Goal: Information Seeking & Learning: Learn about a topic

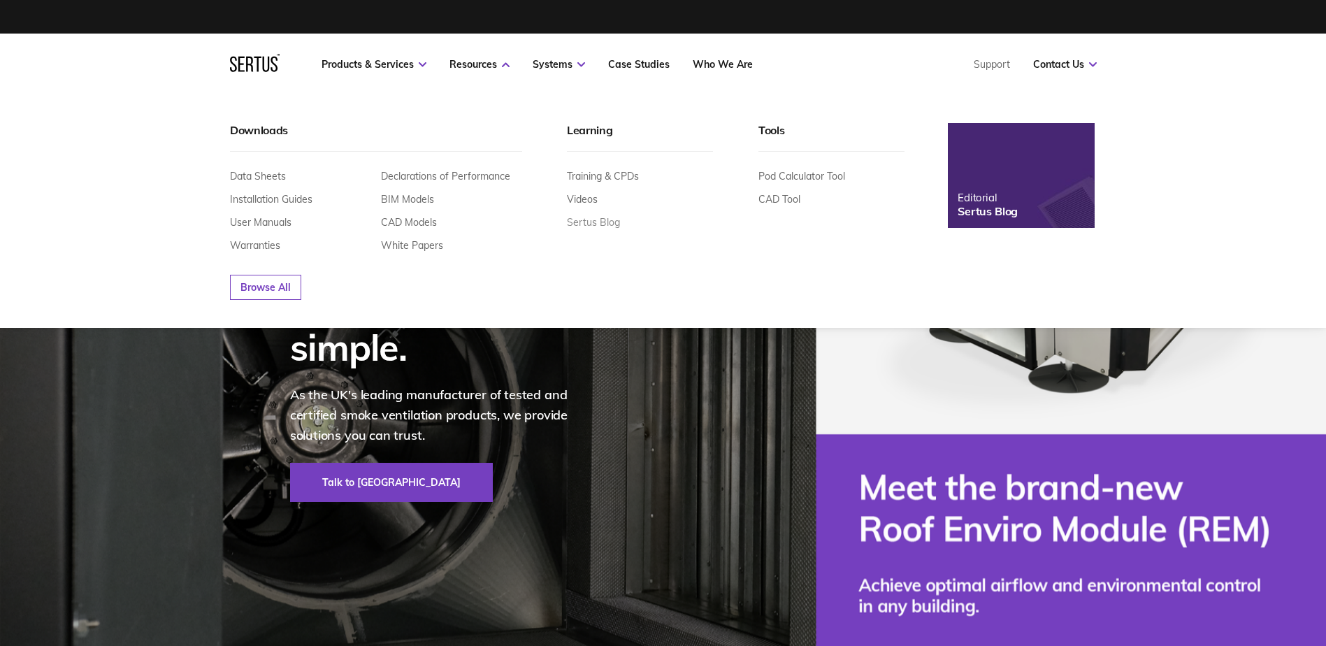
click at [594, 221] on link "Sertus Blog" at bounding box center [593, 222] width 53 height 13
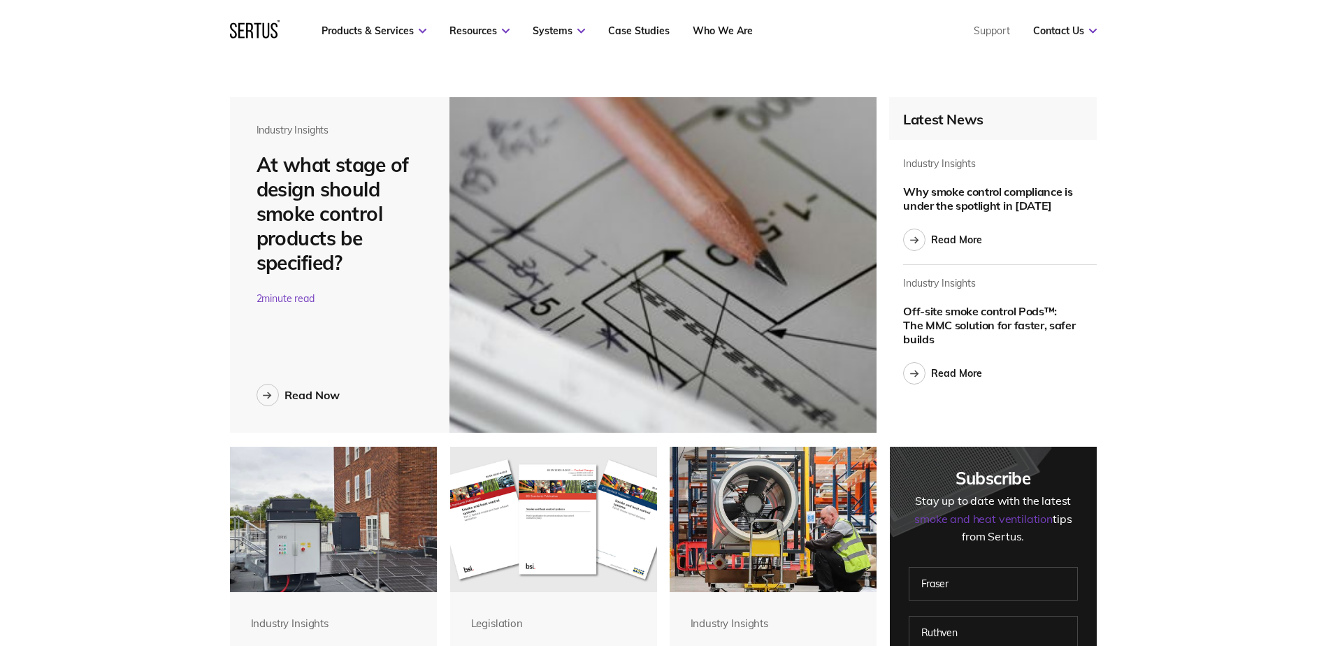
scroll to position [70, 0]
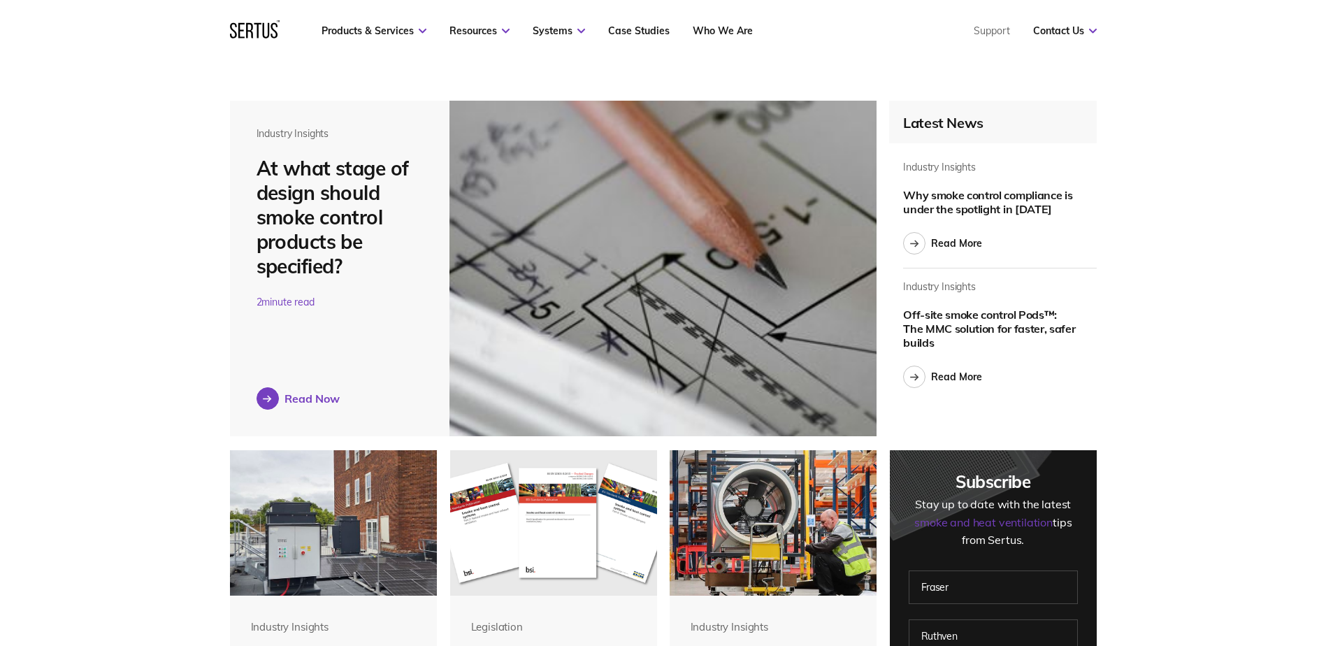
click at [310, 399] on div "Read Now" at bounding box center [312, 399] width 55 height 14
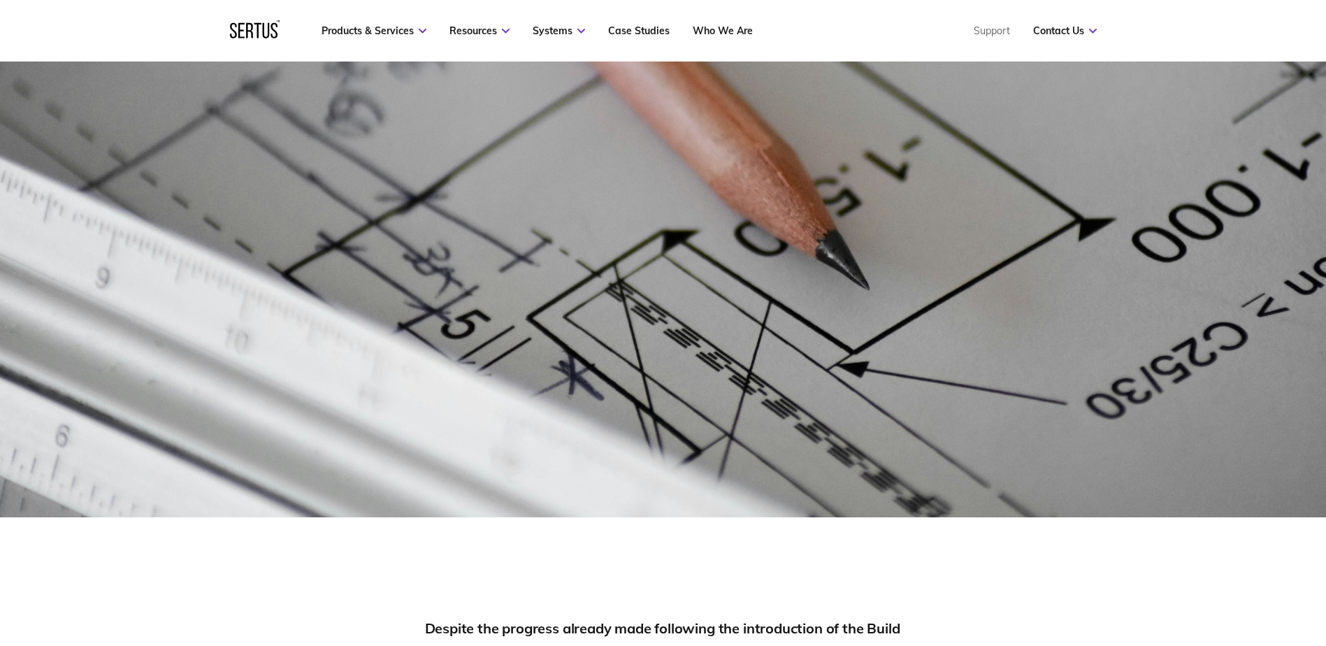
scroll to position [210, 0]
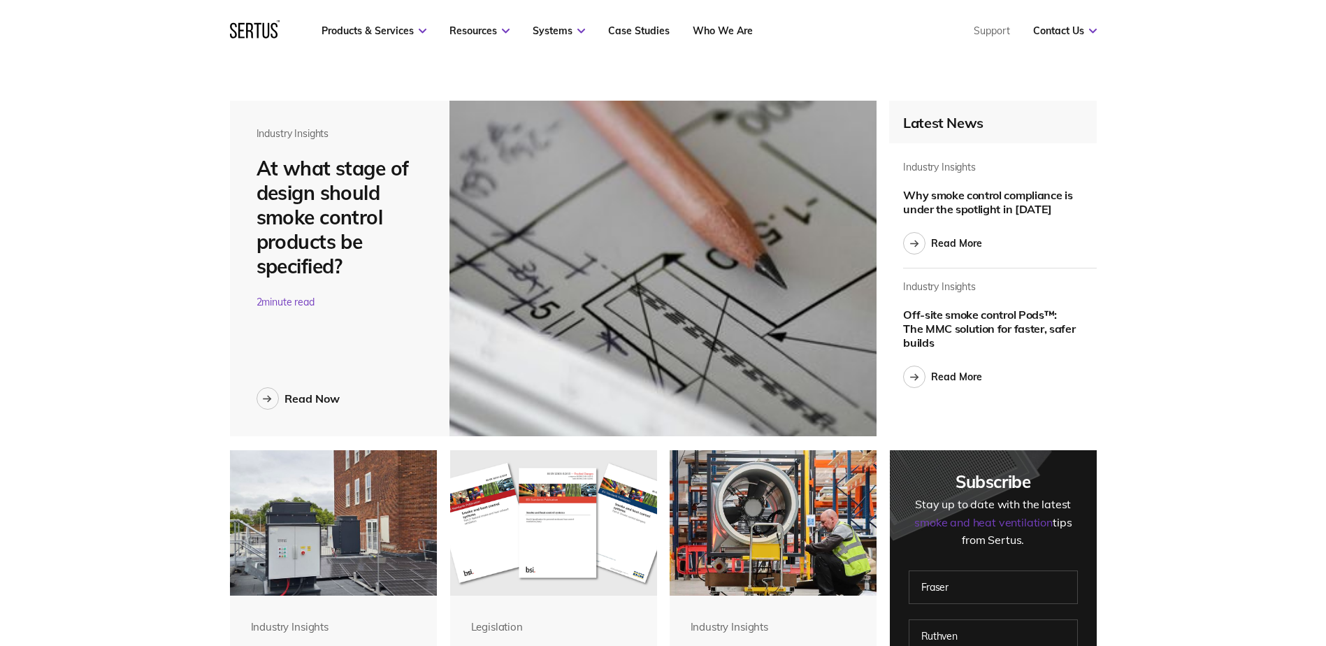
scroll to position [5580, 889]
click at [952, 241] on div "Read More" at bounding box center [956, 243] width 51 height 13
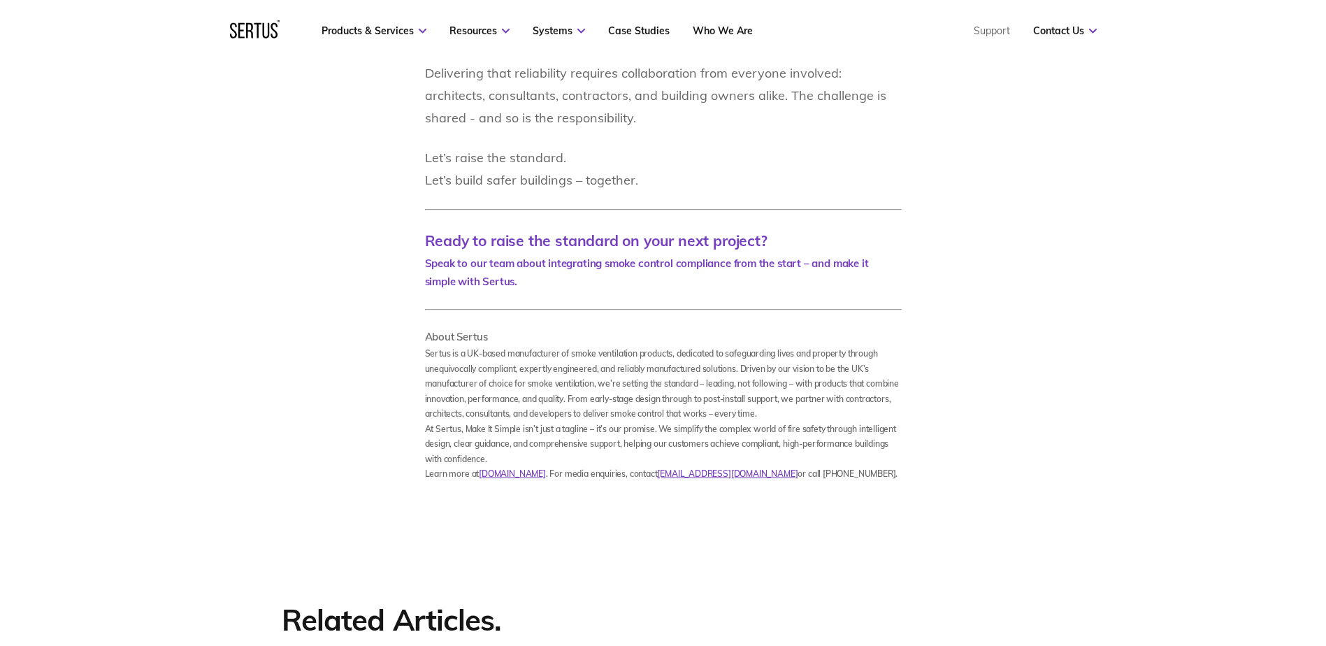
scroll to position [2936, 0]
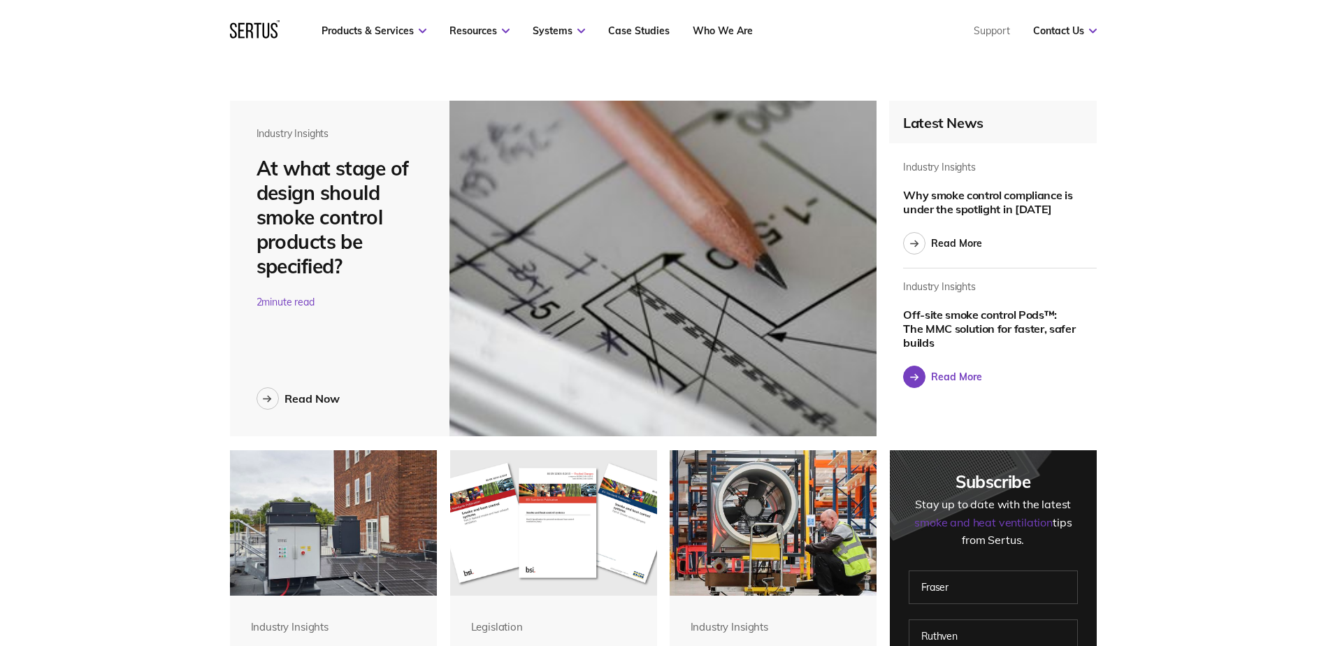
click at [944, 377] on div "Read More" at bounding box center [956, 377] width 51 height 13
